Goal: Task Accomplishment & Management: Manage account settings

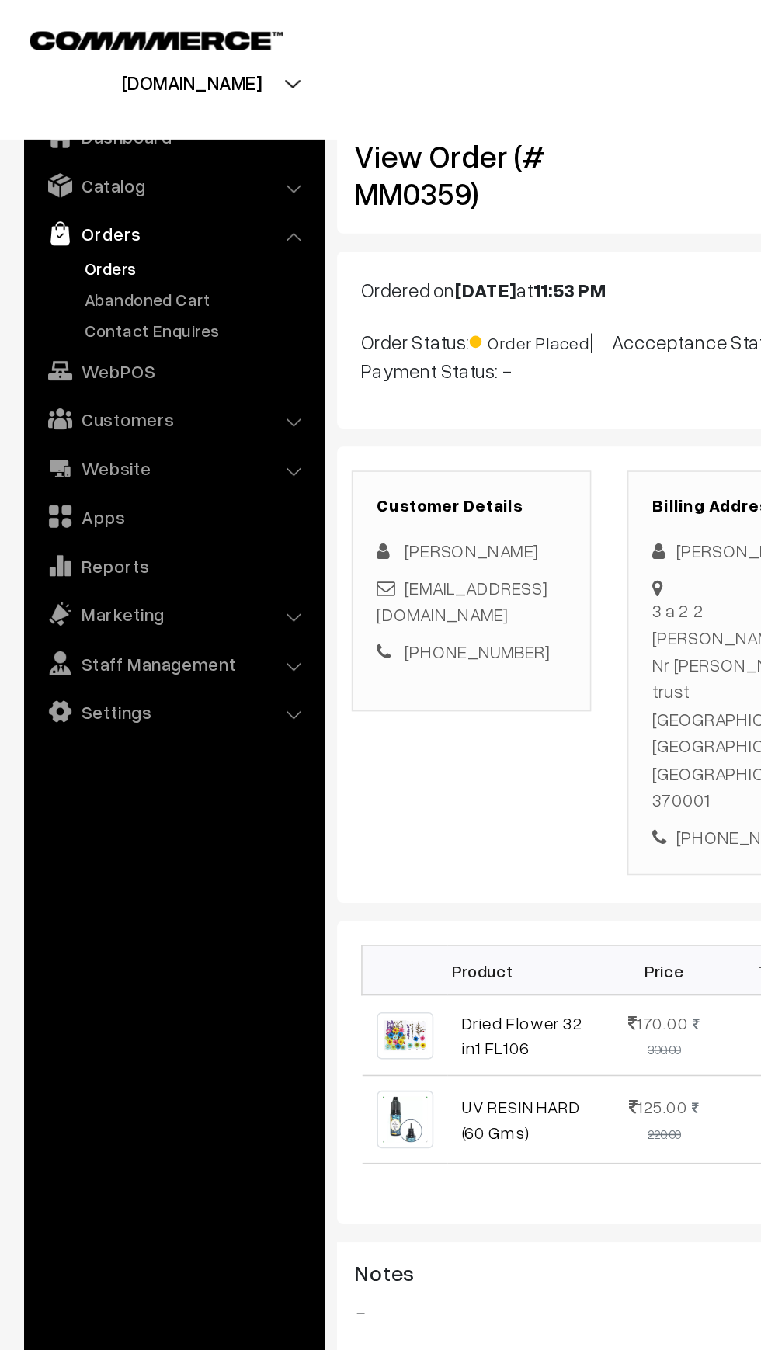
click at [61, 165] on link "Orders" at bounding box center [127, 173] width 154 height 16
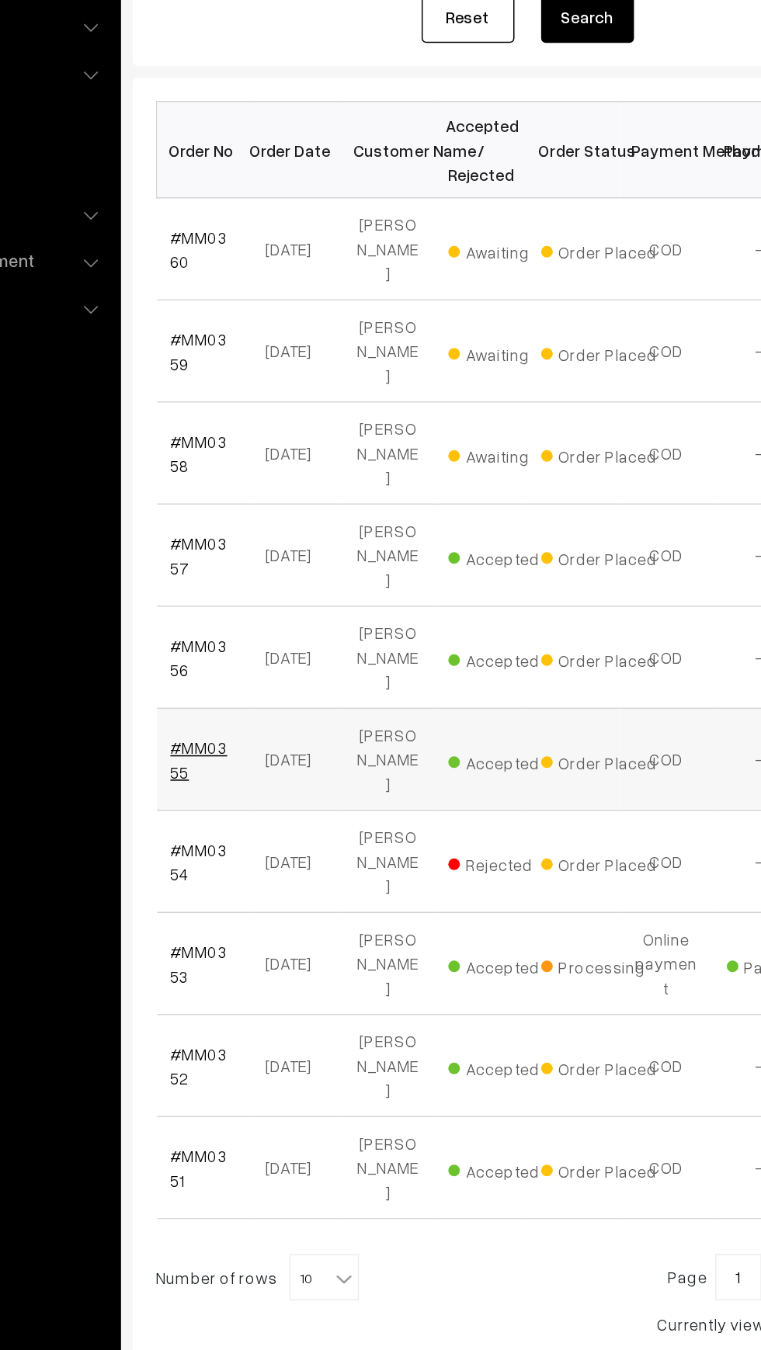
click at [263, 747] on link "#MM0355" at bounding box center [262, 761] width 38 height 29
click at [245, 679] on link "#MM0356" at bounding box center [262, 693] width 38 height 29
click at [262, 611] on link "#MM0357" at bounding box center [262, 625] width 38 height 29
click at [245, 542] on link "#MM0358" at bounding box center [262, 556] width 38 height 29
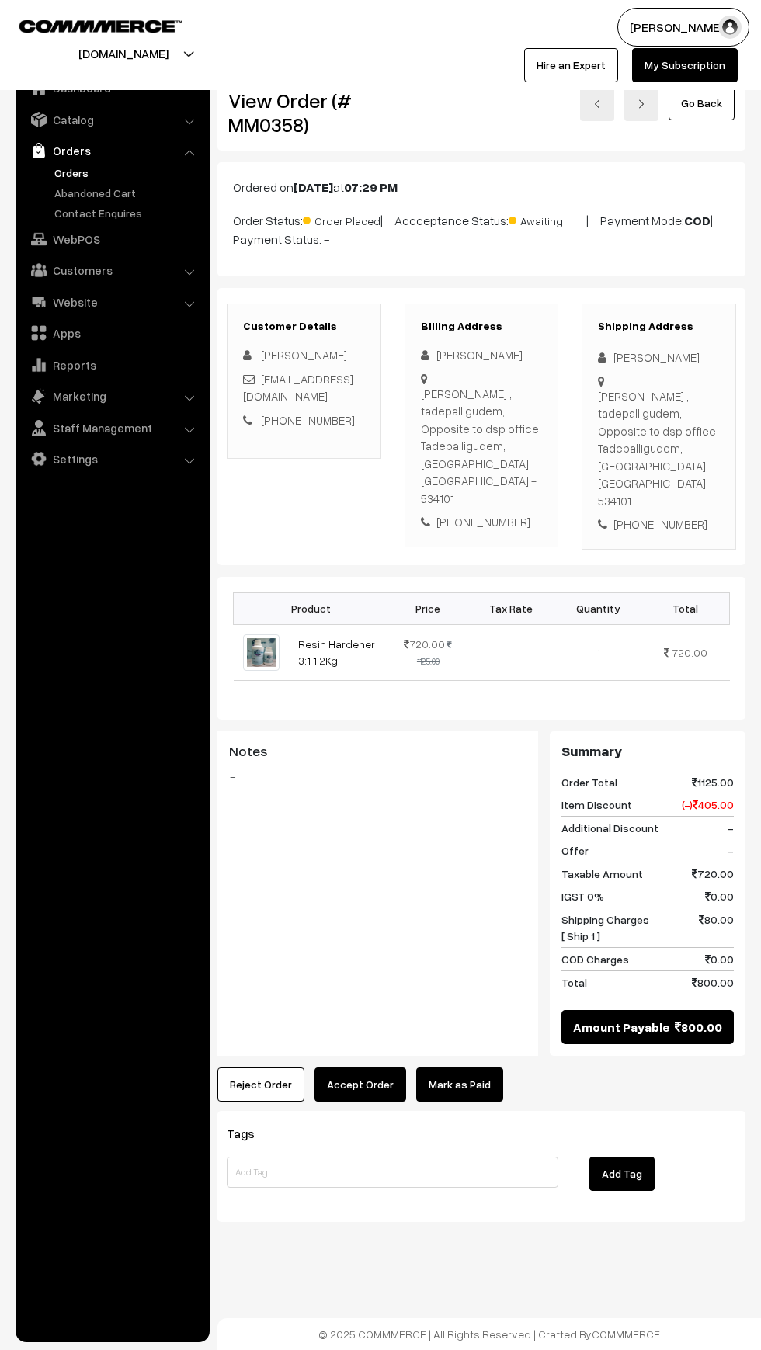
click at [226, 1067] on button "Reject Order" at bounding box center [260, 1084] width 87 height 34
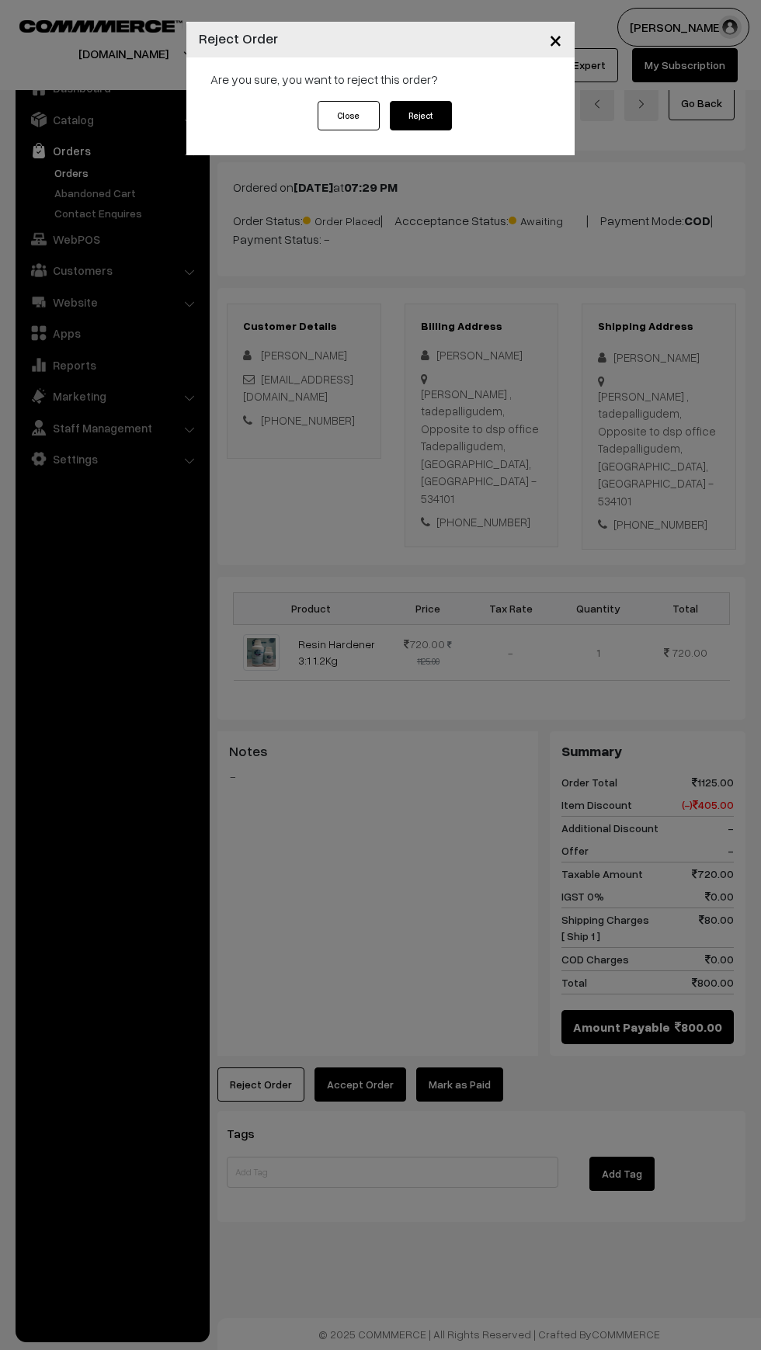
click at [431, 119] on button "Reject" at bounding box center [421, 115] width 62 height 29
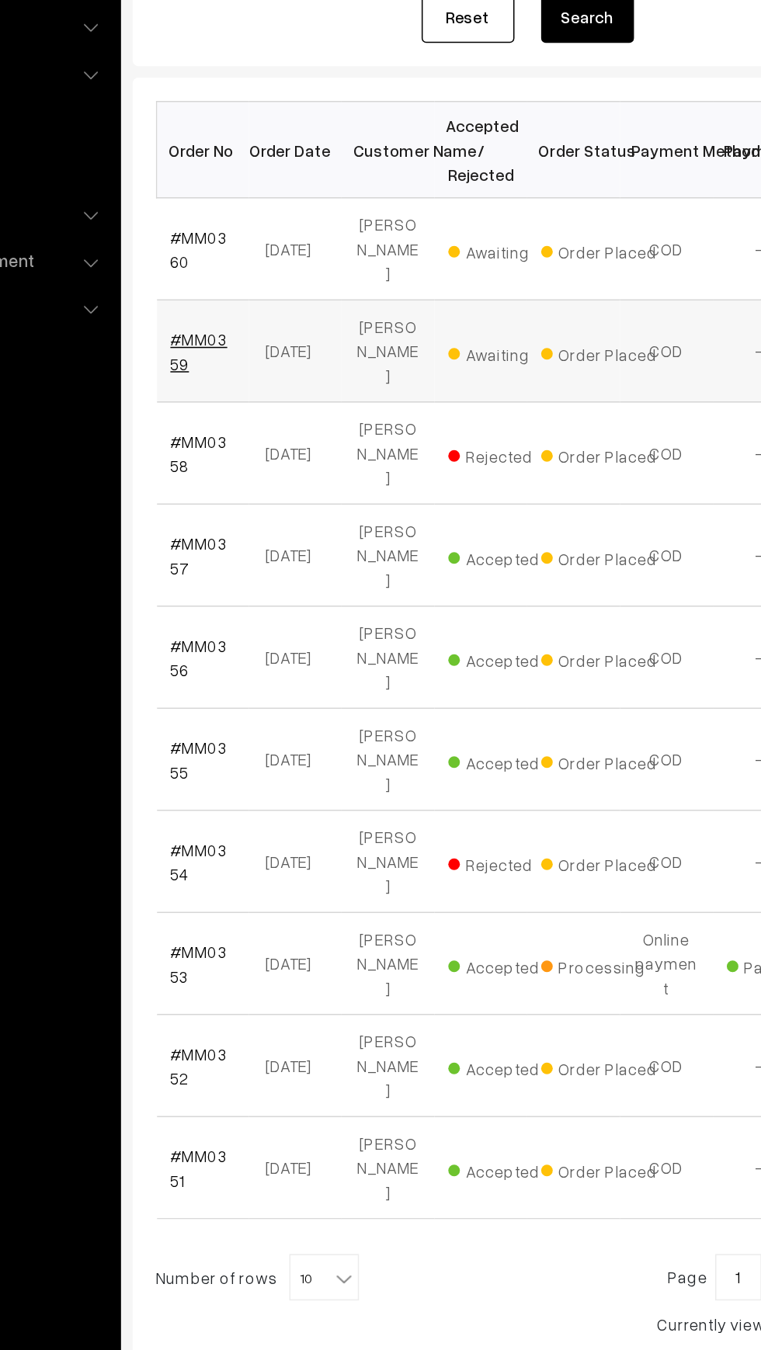
click at [265, 474] on link "#MM0359" at bounding box center [262, 488] width 38 height 29
click at [251, 415] on link "#MM0360" at bounding box center [262, 420] width 38 height 29
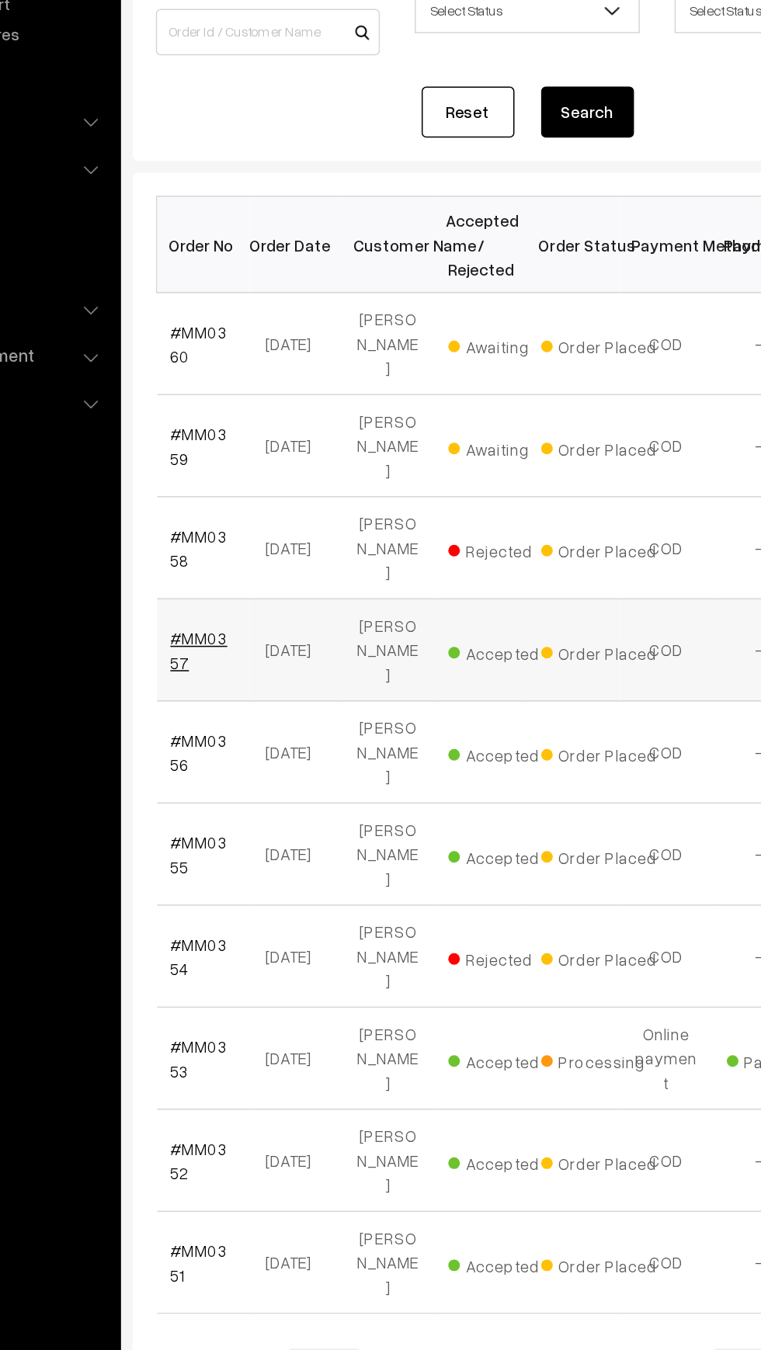
click at [247, 611] on link "#MM0357" at bounding box center [262, 625] width 38 height 29
